Goal: Task Accomplishment & Management: Complete application form

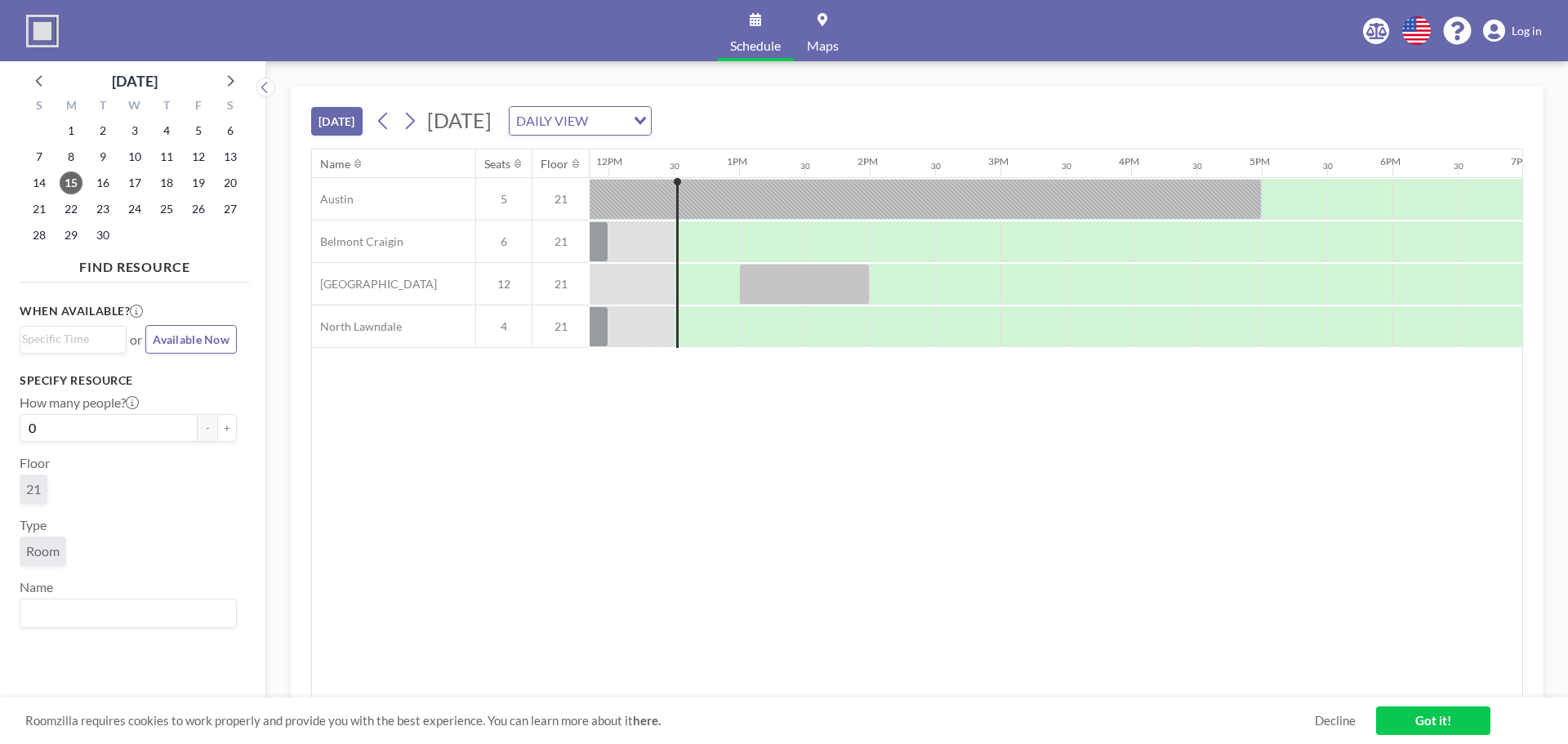
scroll to position [0, 1568]
click at [409, 125] on icon at bounding box center [410, 120] width 15 height 24
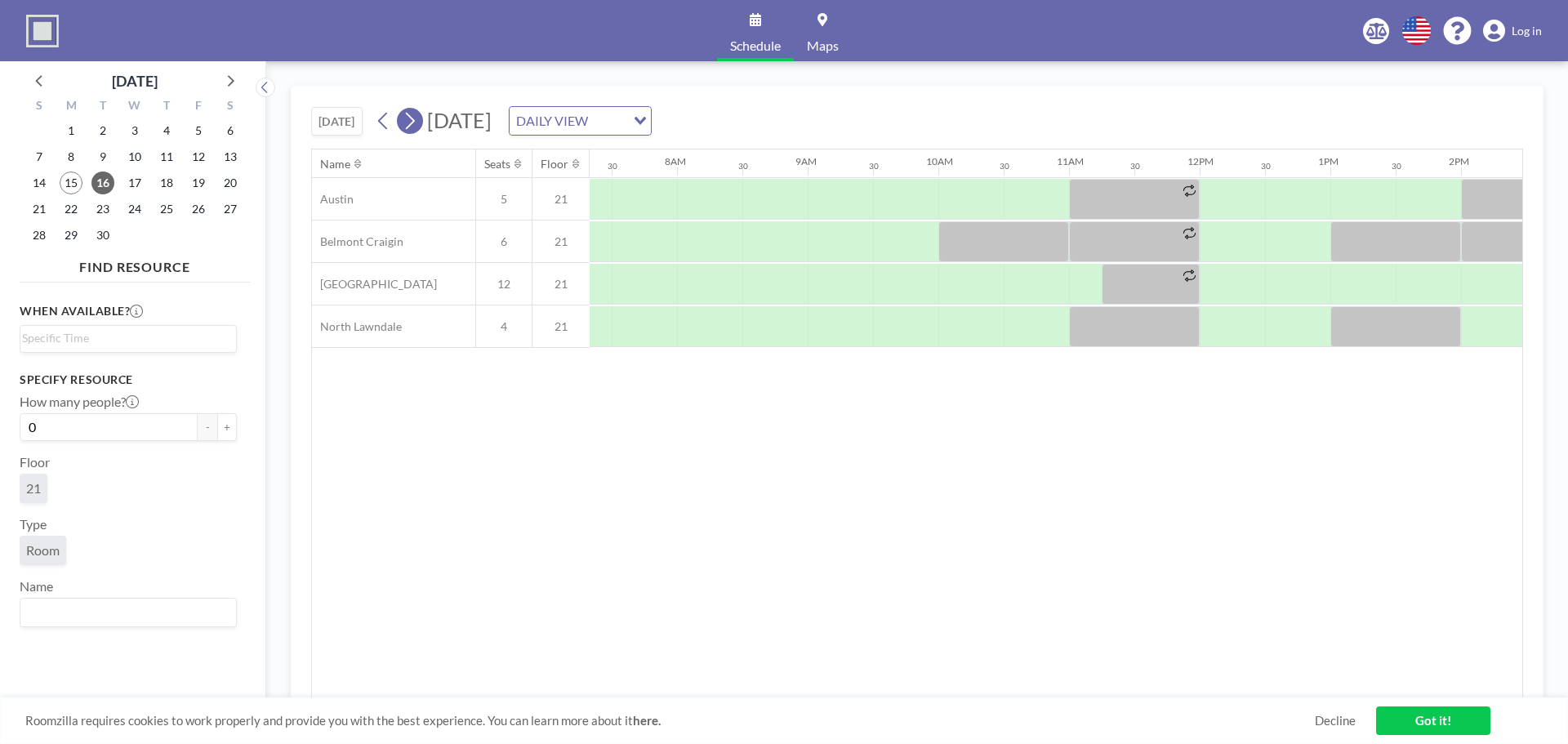
scroll to position [0, 1045]
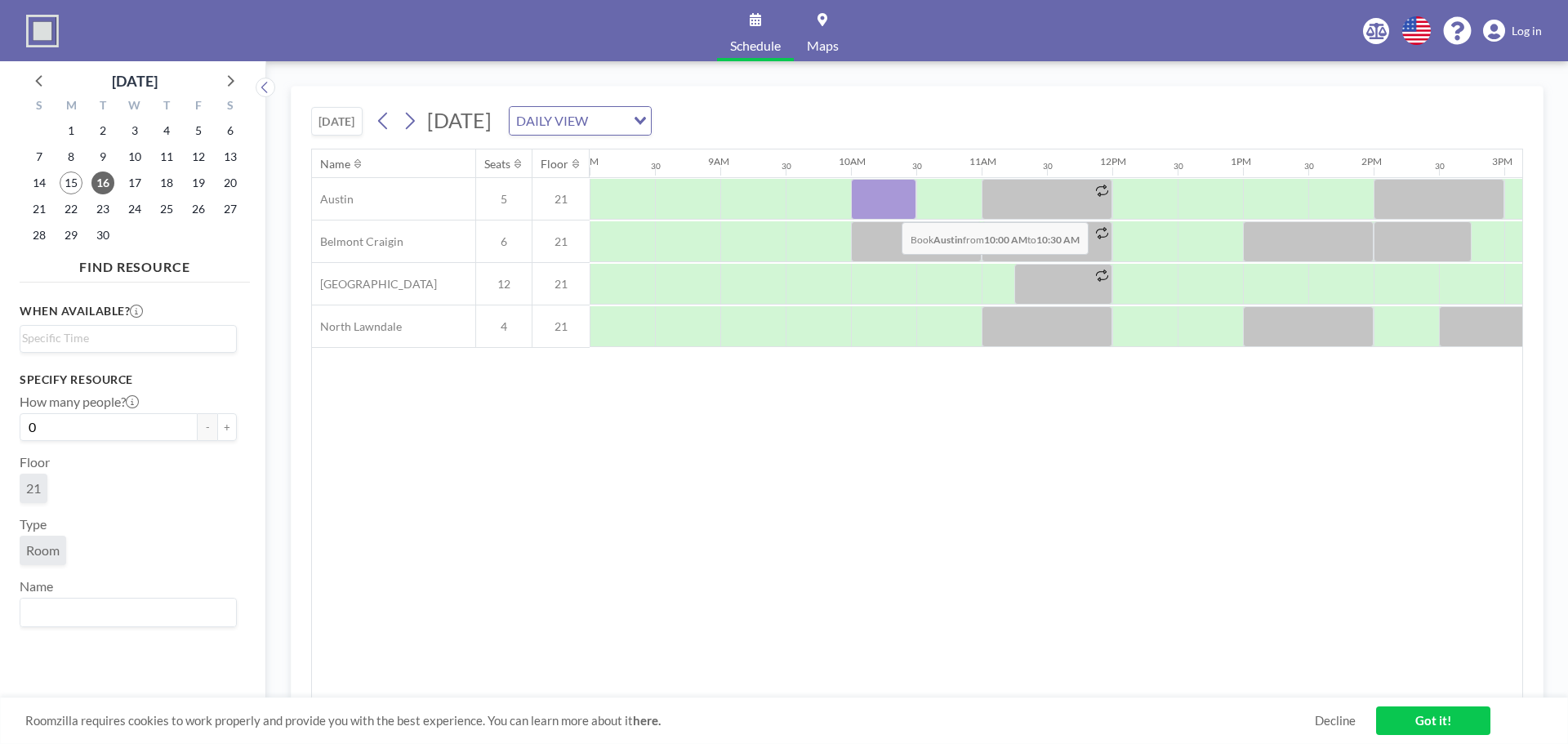
click at [888, 210] on div at bounding box center [883, 199] width 66 height 41
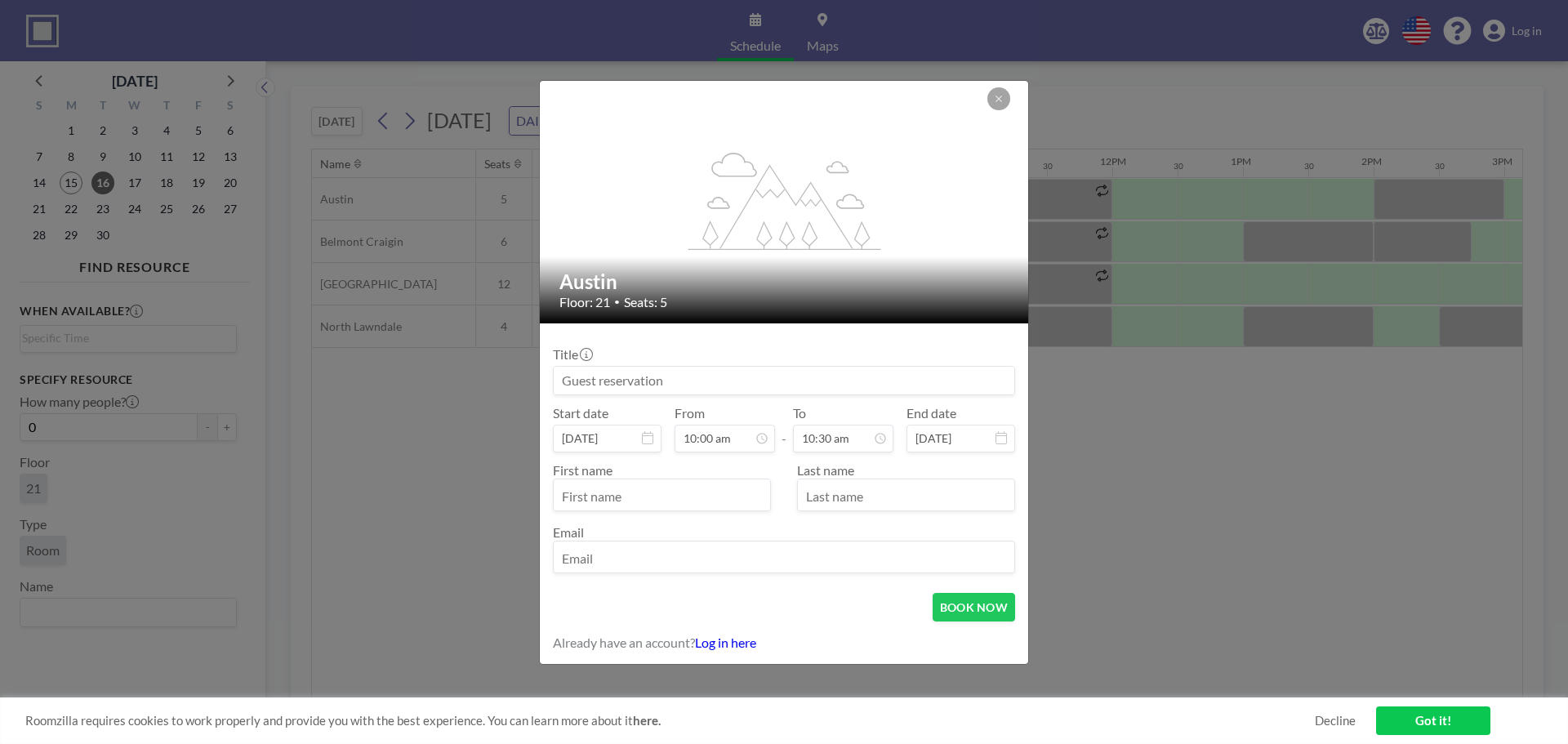
click at [597, 380] on input at bounding box center [783, 380] width 460 height 28
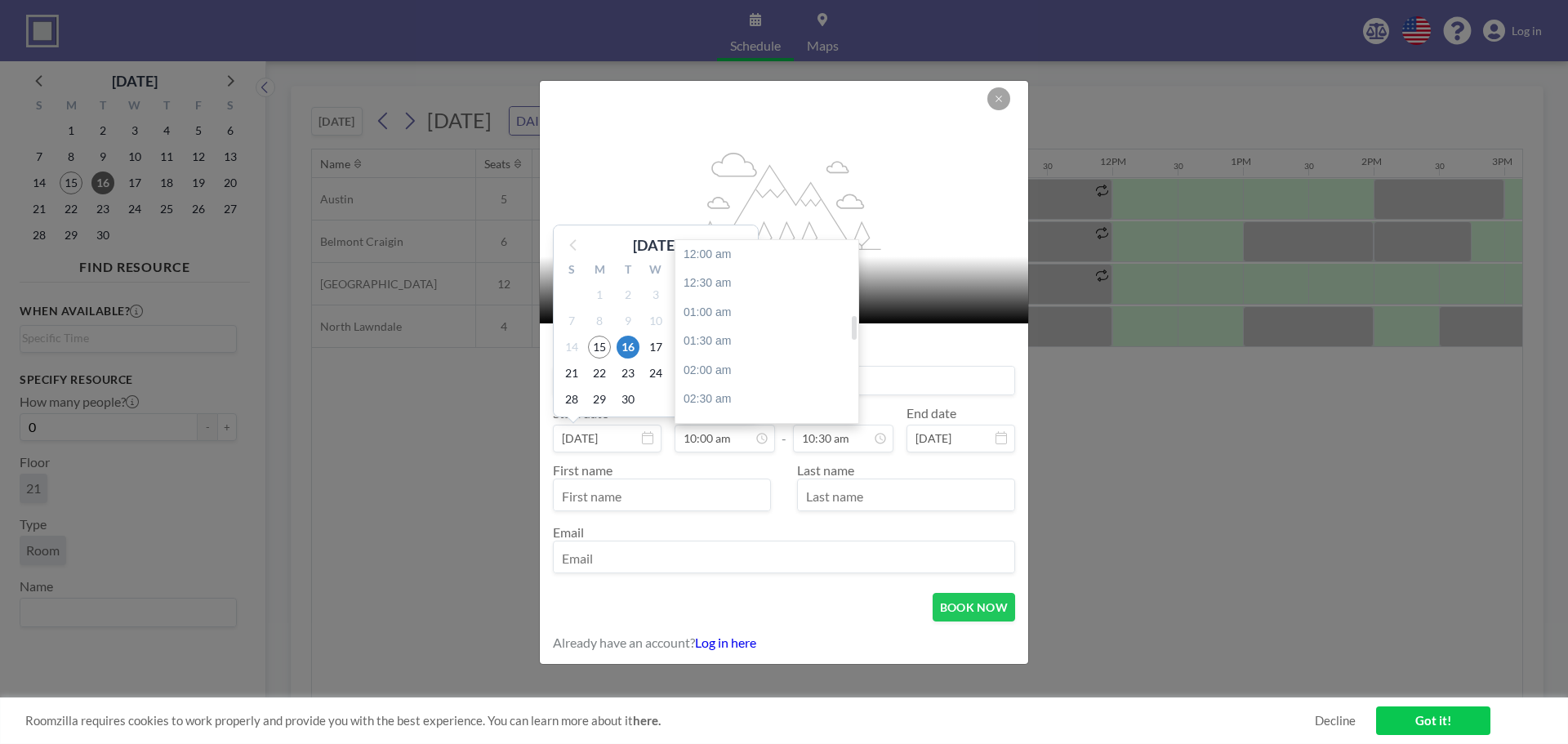
scroll to position [582, 0]
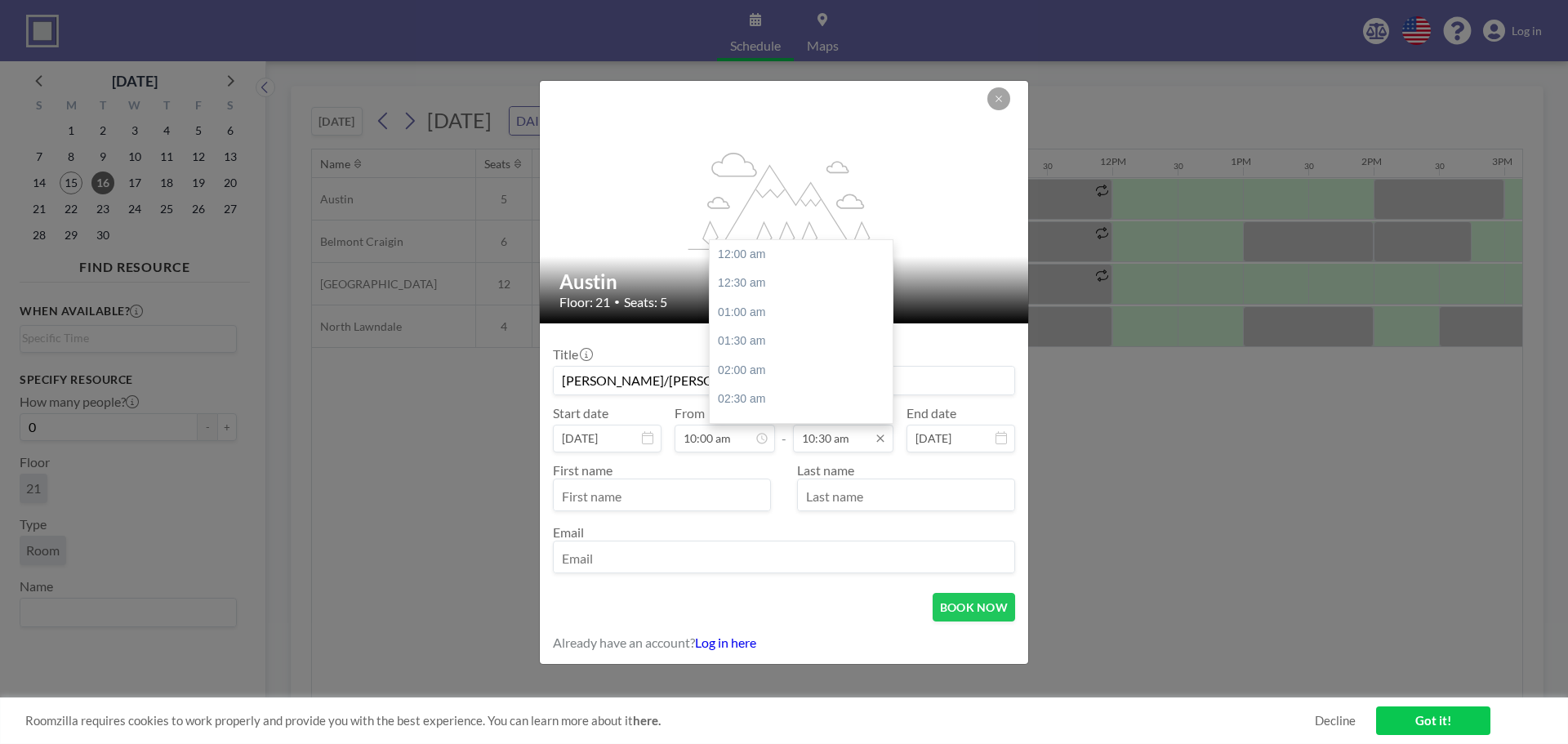
type input "[PERSON_NAME]/[PERSON_NAME]"
click at [852, 444] on input "10:30 am" at bounding box center [843, 438] width 100 height 28
click at [726, 284] on div "11:00 am" at bounding box center [805, 284] width 191 height 29
type input "11:00 am"
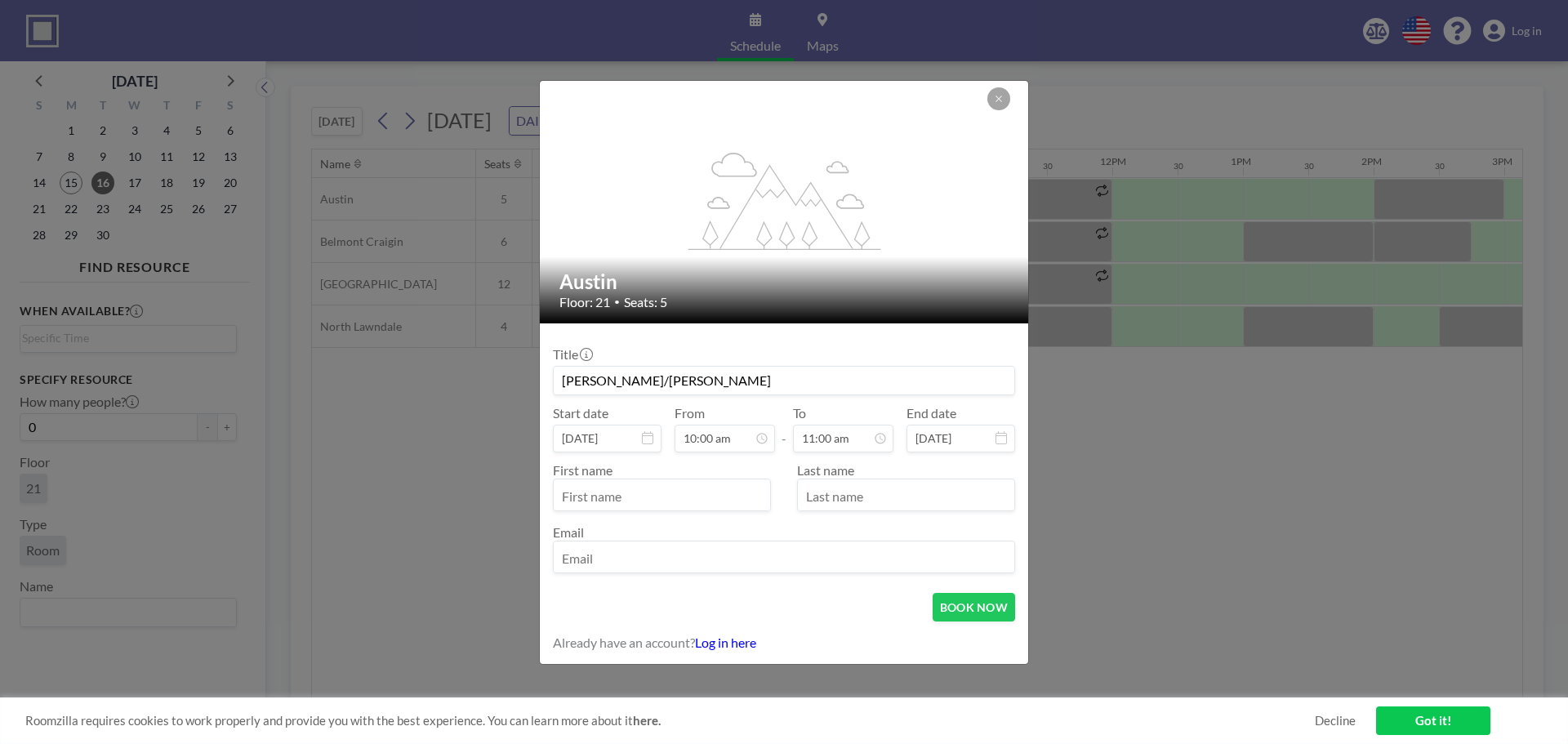
scroll to position [0, 0]
click at [656, 503] on input "text" at bounding box center [661, 497] width 216 height 28
type input "[PERSON_NAME]"
click at [1002, 103] on icon at bounding box center [999, 99] width 10 height 10
